Goal: Task Accomplishment & Management: Manage account settings

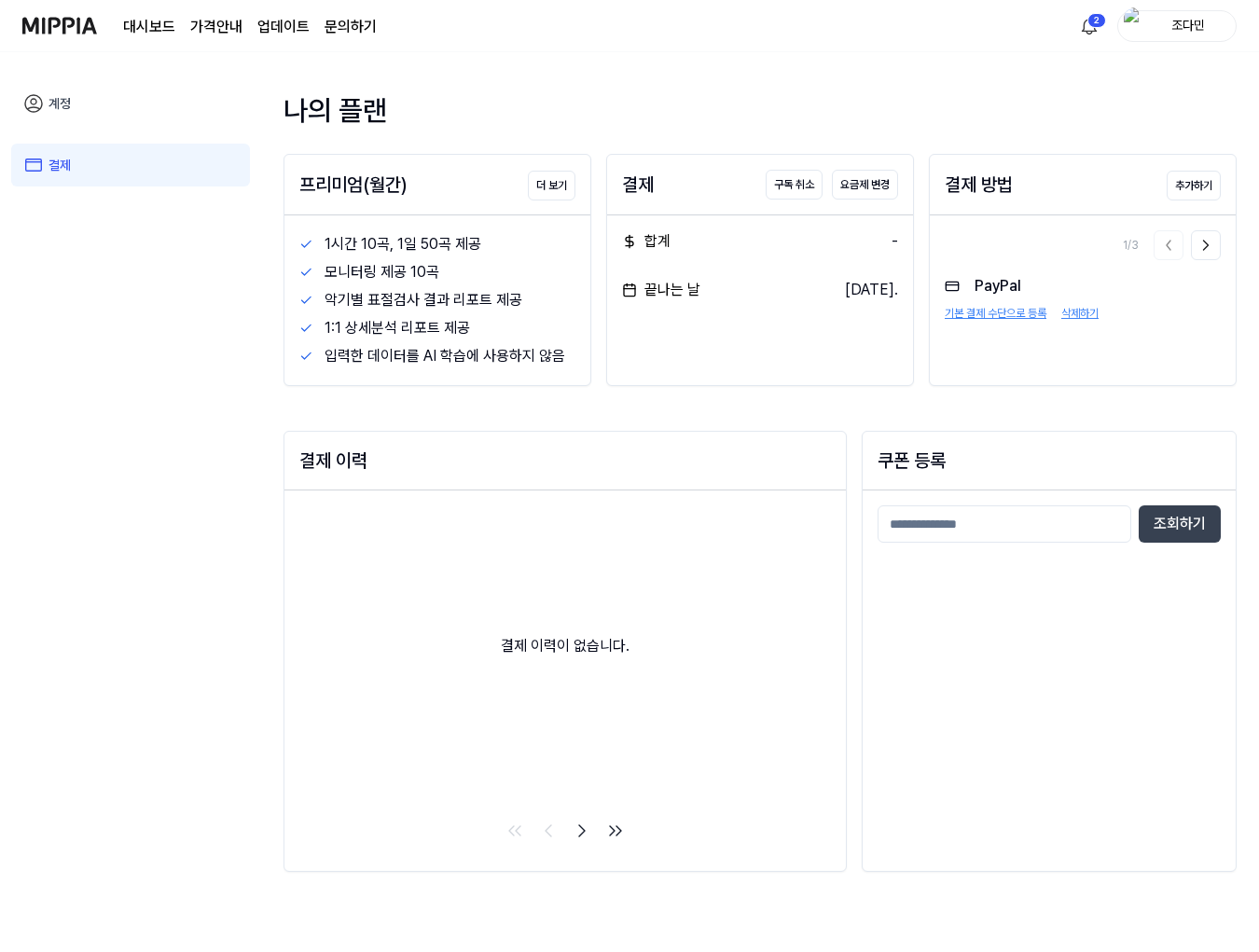
click at [20, 17] on nav "대시보드 가격안내 업데이트 문의하기 2 조다민" at bounding box center [629, 26] width 1259 height 53
click at [23, 16] on img at bounding box center [60, 26] width 75 height 52
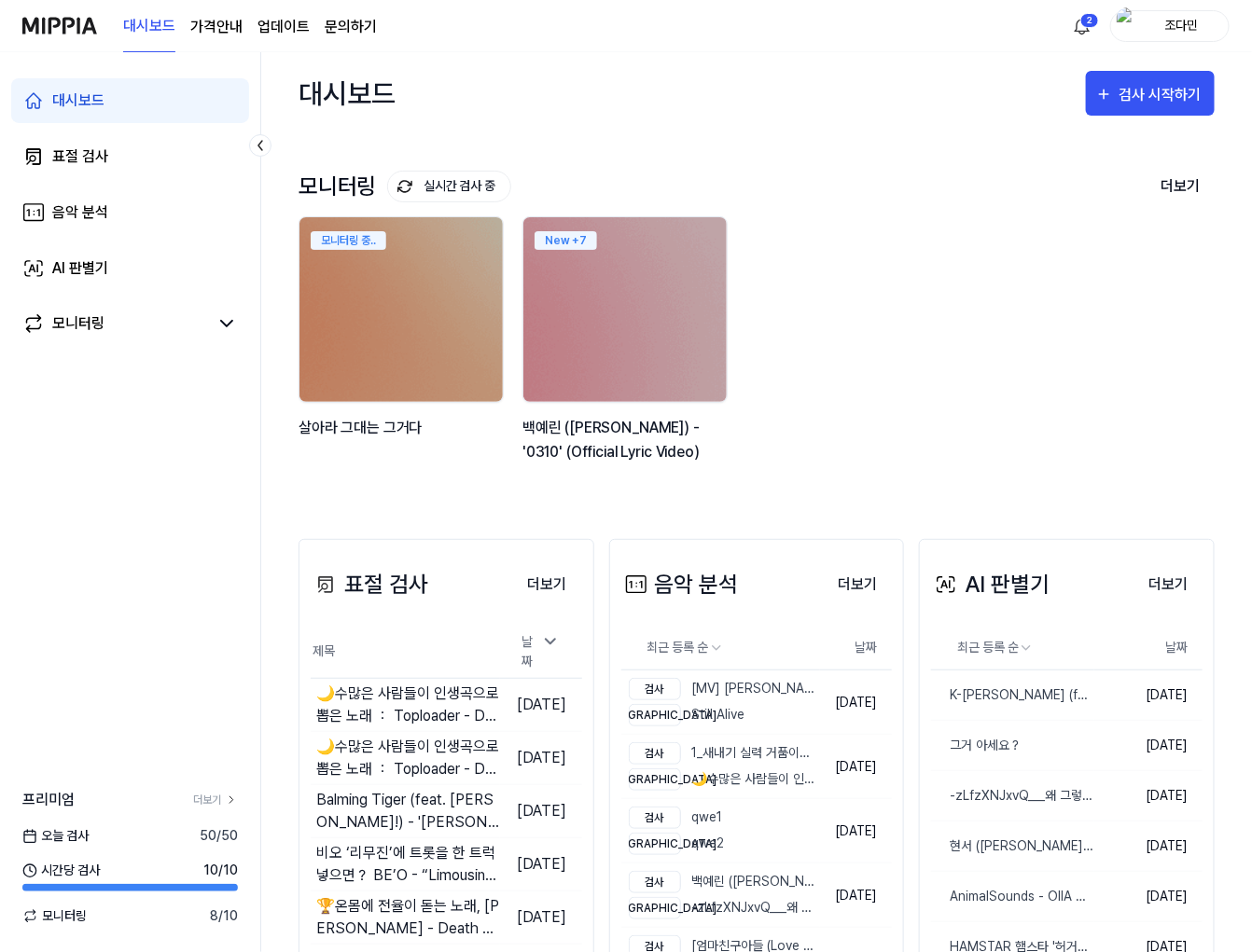
click at [183, 686] on div "대시보드 표절 검사 음악 분석 AI 판별기 모니터링 프리미엄 더보기 [DATE] 검사 50 / 50 시간당 검사 10 / 10 모니터링 8 /…" at bounding box center [130, 503] width 261 height 900
click at [185, 541] on div "대시보드 표절 검사 음악 분석 AI 판별기 모니터링 프리미엄 더보기 [DATE] 검사 50 / 50 시간당 검사 10 / 10 모니터링 8 /…" at bounding box center [130, 503] width 261 height 900
